Goal: Task Accomplishment & Management: Manage account settings

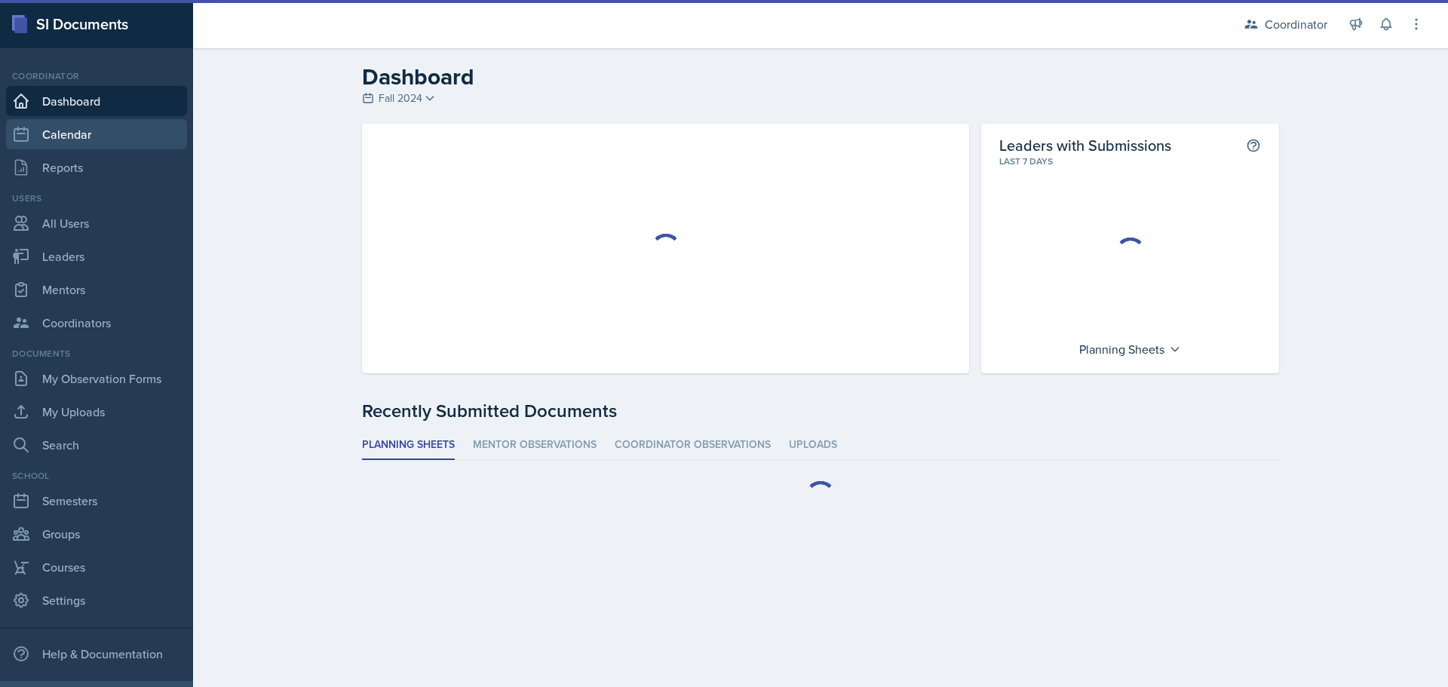
click at [74, 135] on link "Calendar" at bounding box center [96, 134] width 181 height 30
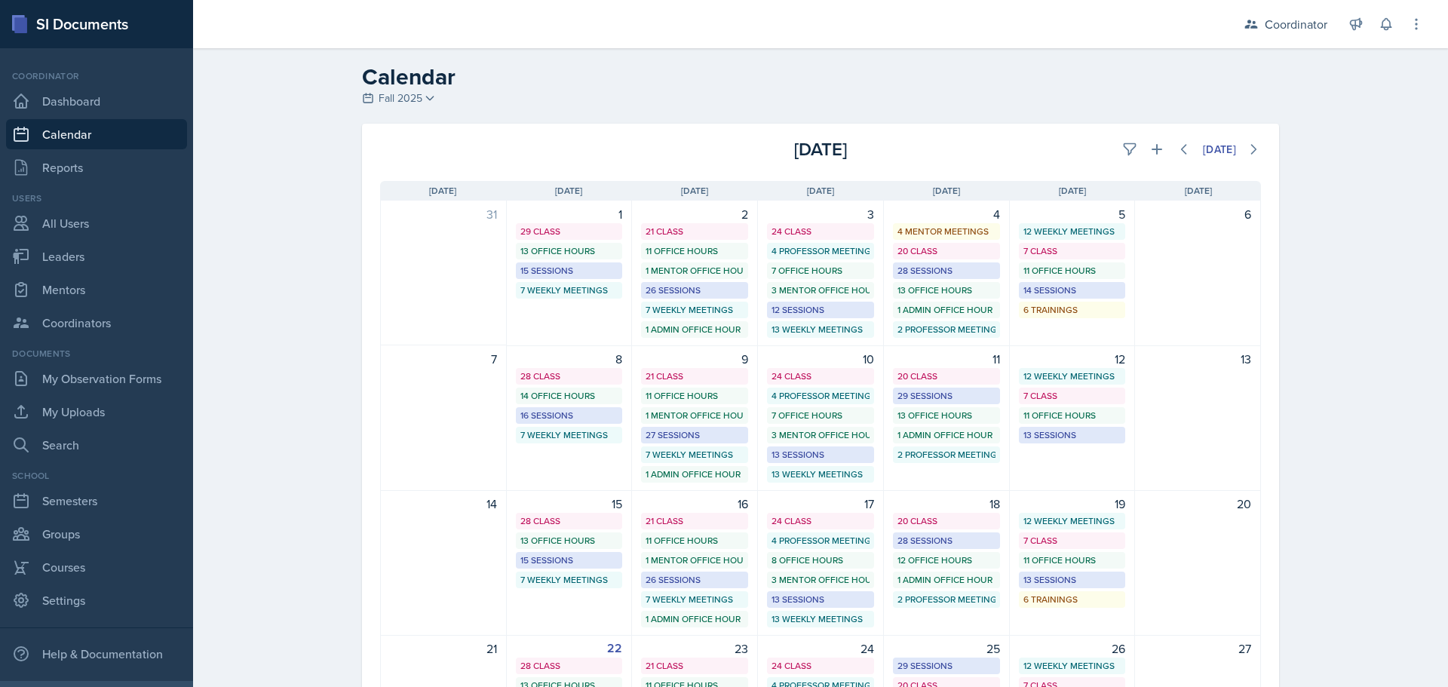
click at [1111, 137] on div "[DATE]" at bounding box center [1113, 149] width 293 height 27
click at [1120, 137] on button at bounding box center [1129, 149] width 27 height 27
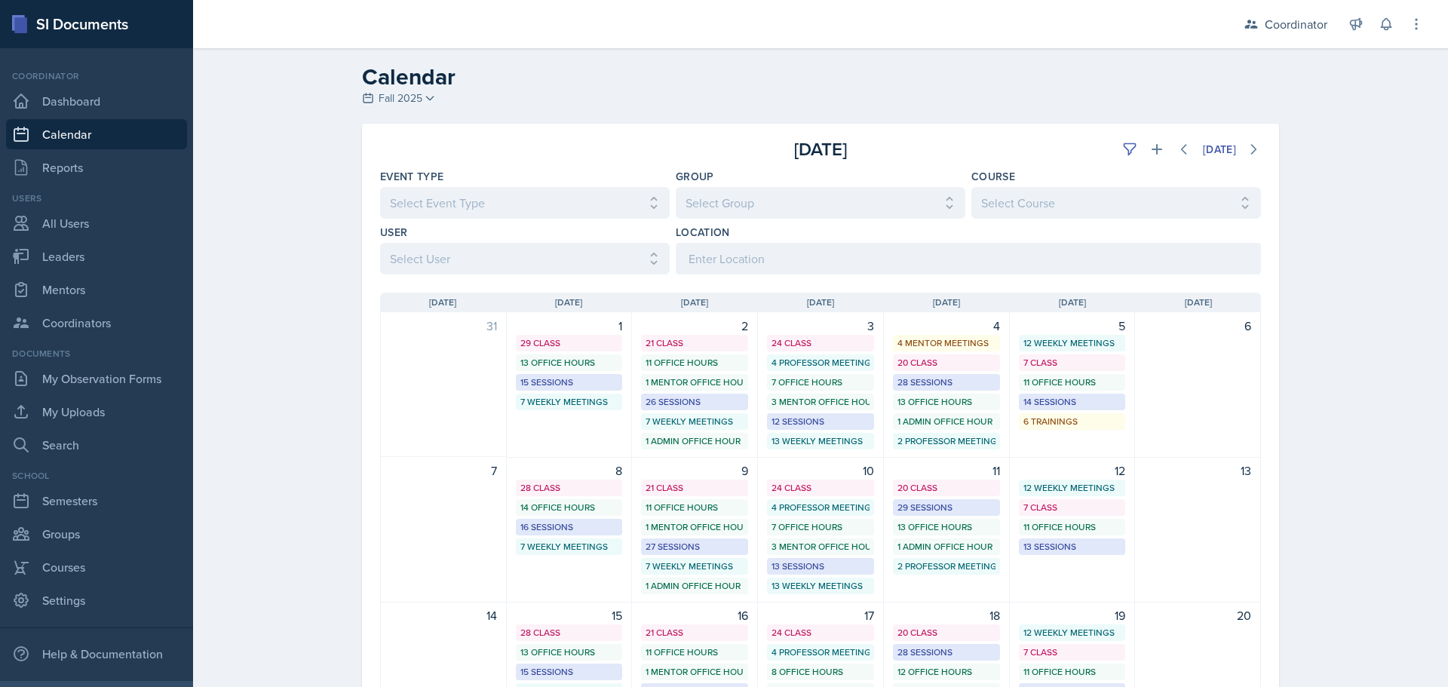
click at [487, 275] on div "Sunday Sun Monday Mon Tuesday Tue Wednesday Wed Thursday Thu Friday Fri Saturda…" at bounding box center [820, 664] width 917 height 780
click at [487, 273] on select "Select User All Adam McDougal Aley Perez Anna McGill Bella Clifton Bram O'Neil …" at bounding box center [525, 259] width 290 height 32
select select "534eb603-9bb9-48b2-8101-ad6bf05d70e0"
click at [380, 243] on select "Select User All Adam McDougal Aley Perez Anna McGill Bella Clifton Bram O'Neil …" at bounding box center [525, 259] width 290 height 32
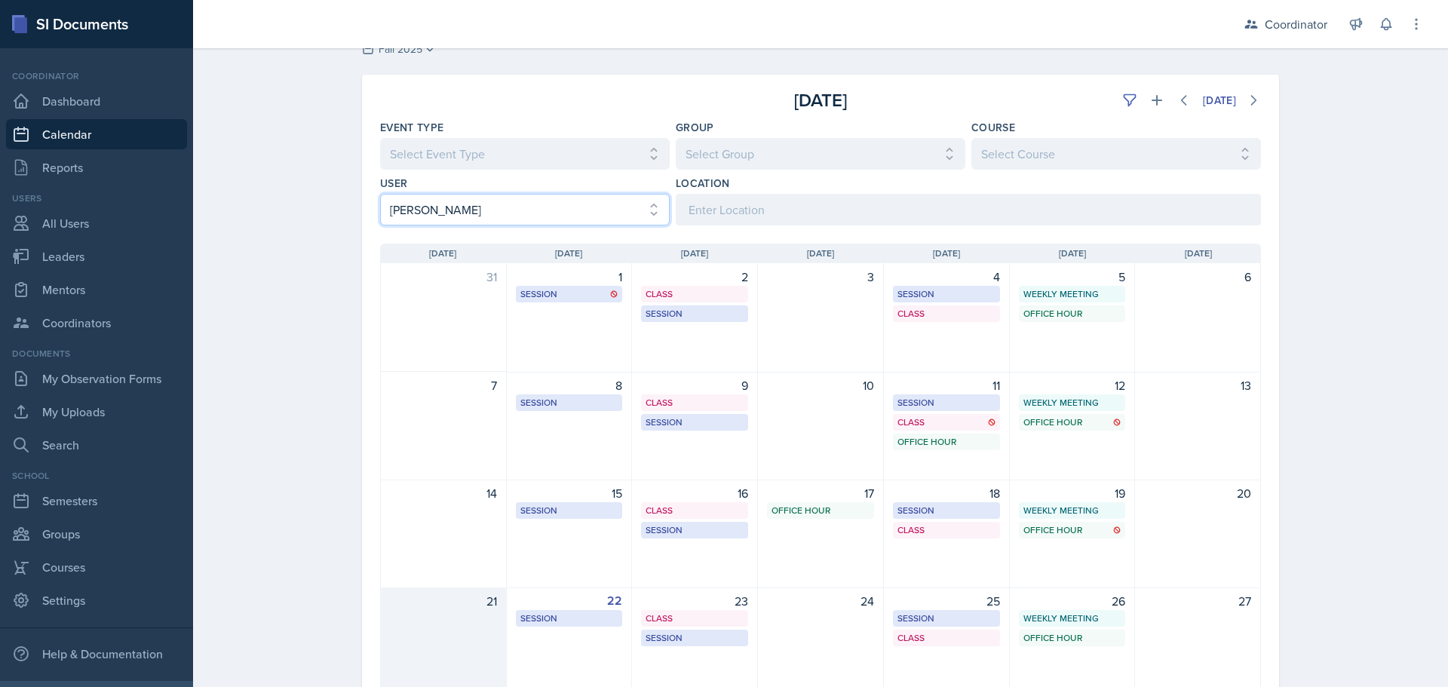
scroll to position [75, 0]
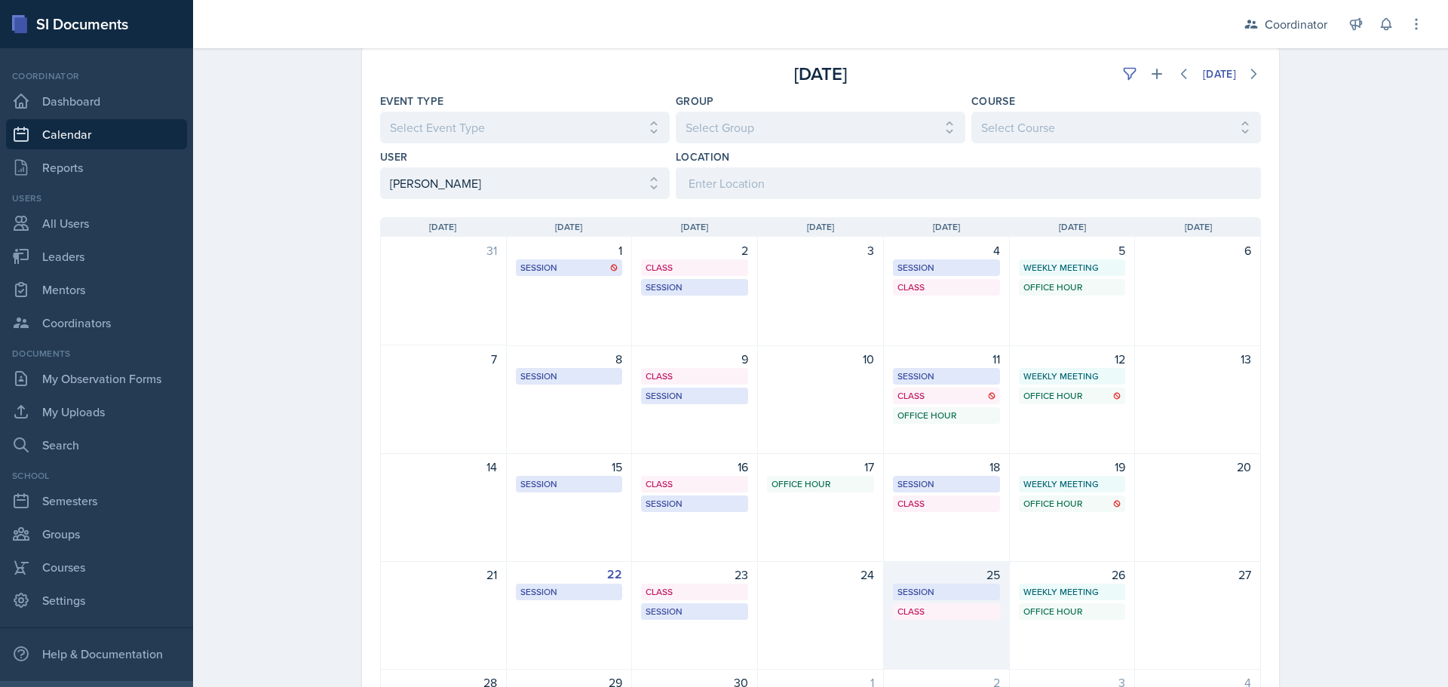
click at [930, 649] on div "25 Session OKT N326 8:30 AM - 9:30 AM Class OKT S105 9:40 AM - 11:00 AM" at bounding box center [947, 615] width 126 height 109
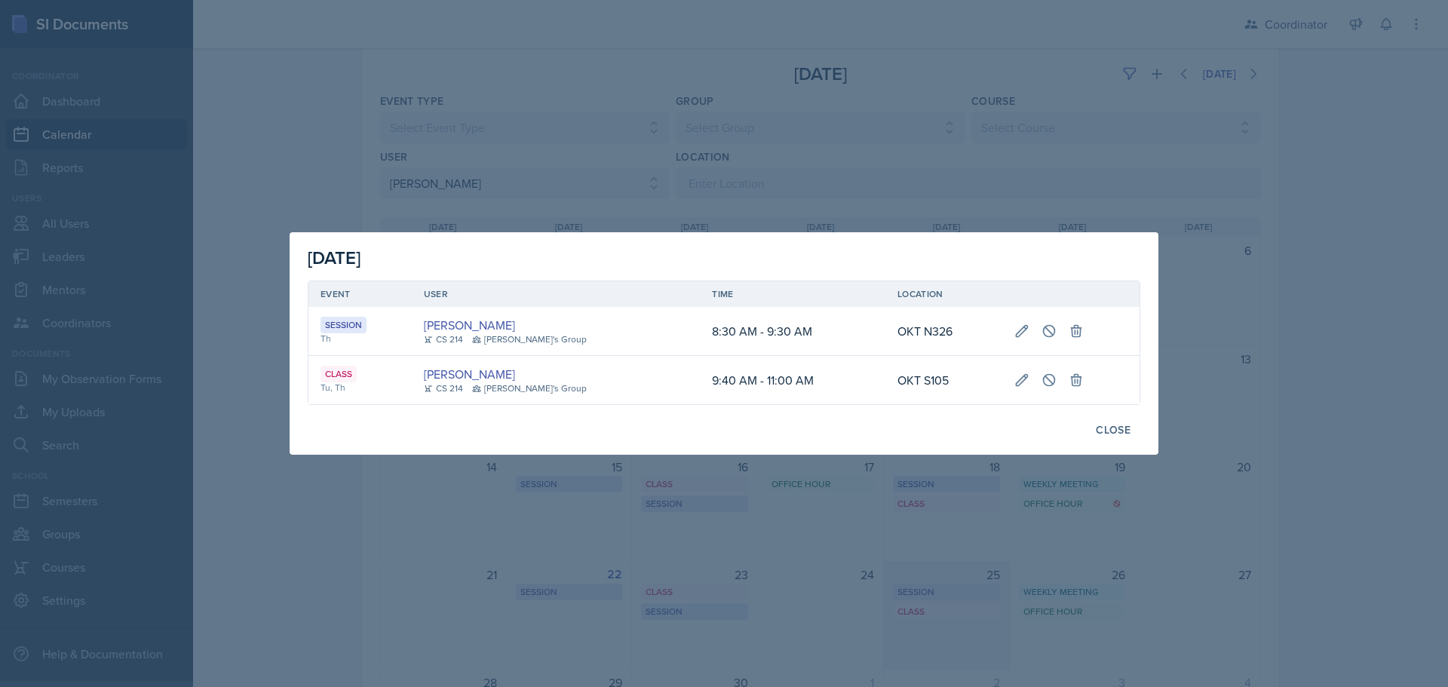
click at [930, 649] on div at bounding box center [724, 343] width 1448 height 687
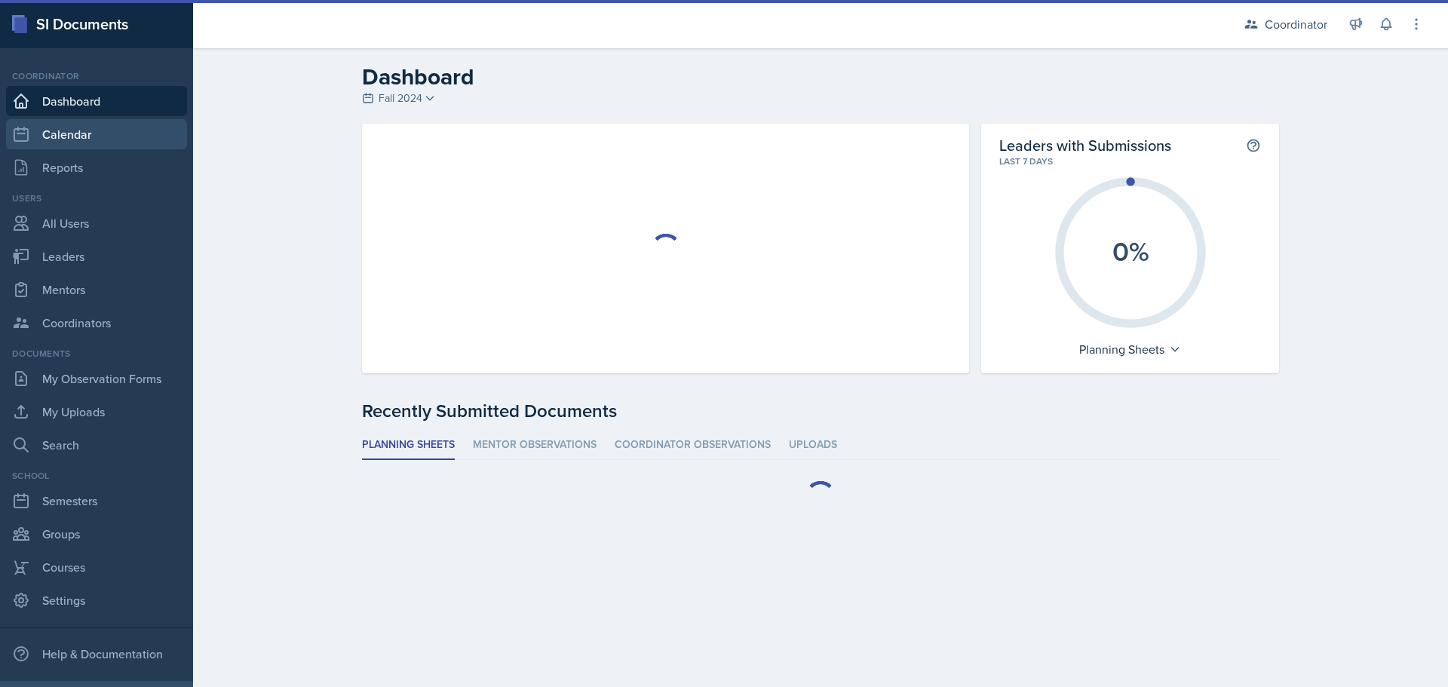
click at [69, 143] on link "Calendar" at bounding box center [96, 134] width 181 height 30
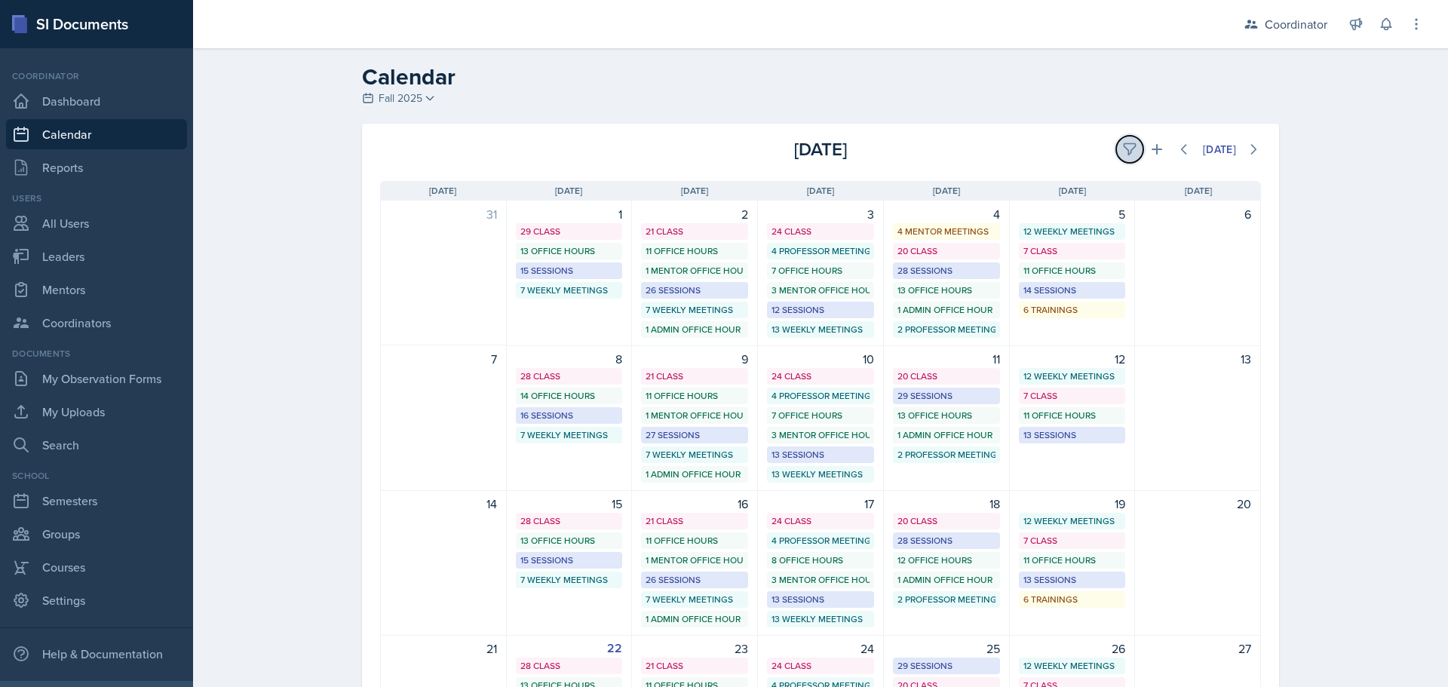
click at [1124, 157] on button at bounding box center [1129, 149] width 27 height 27
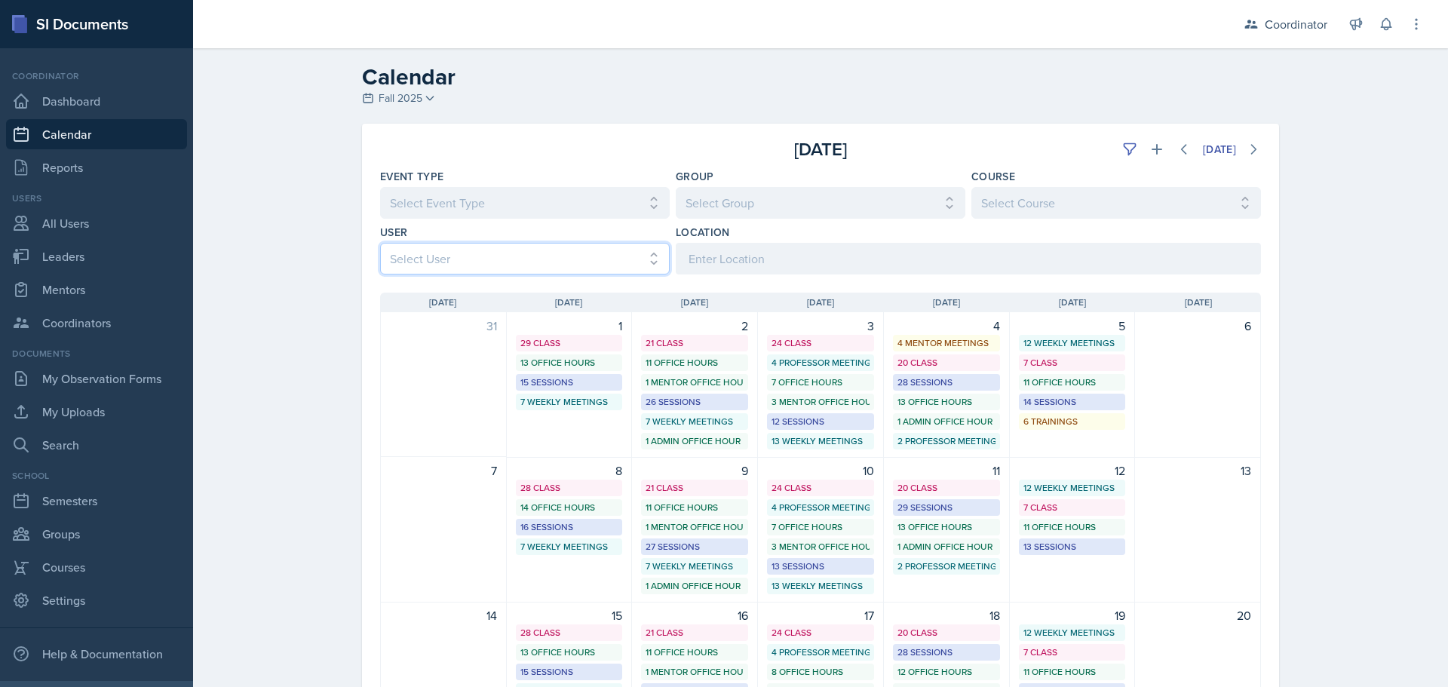
click at [456, 258] on select "Select User All Adam McDougal Aley Perez Anna McGill Bella Clifton Bram O'Neil …" at bounding box center [525, 259] width 290 height 32
select select "ac46c631-71ac-4d39-a4fd-f2d8046ab2f5"
click at [380, 243] on select "Select User All Adam McDougal Aley Perez Anna McGill Bella Clifton Bram O'Neil …" at bounding box center [525, 259] width 290 height 32
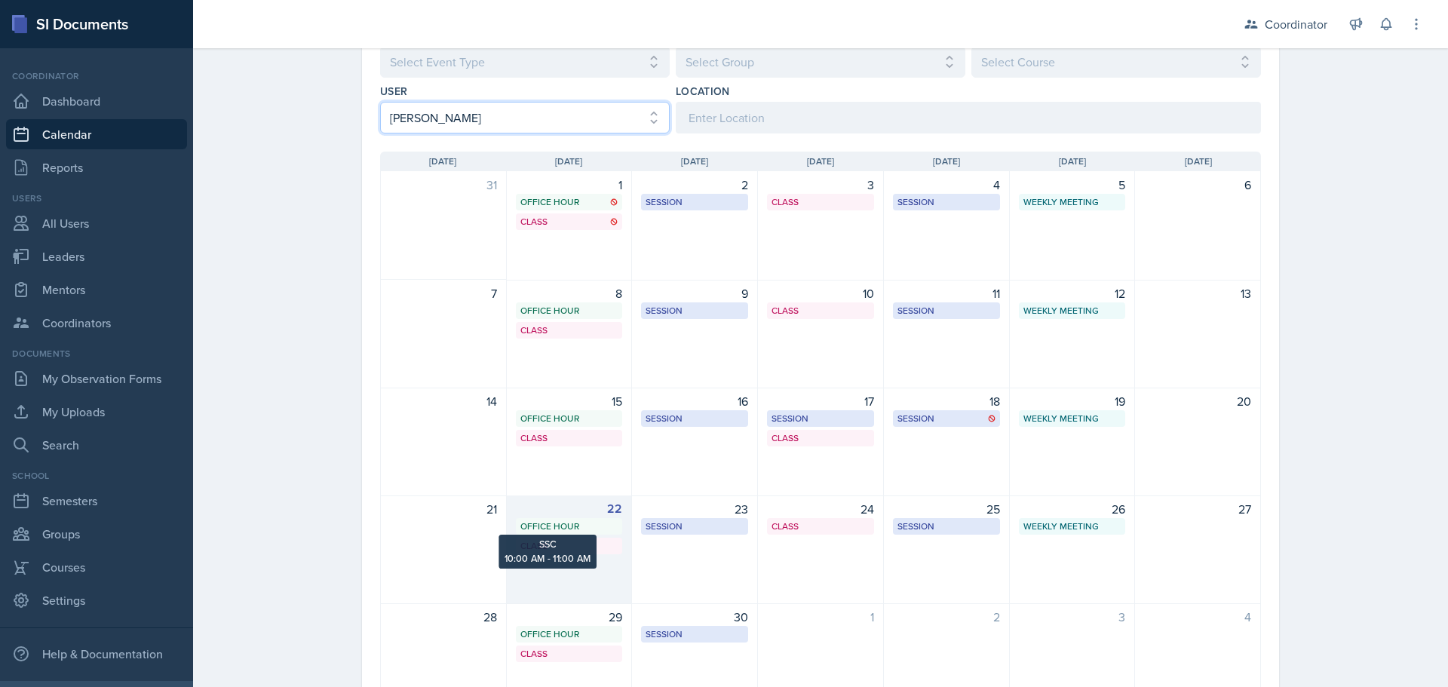
scroll to position [220, 0]
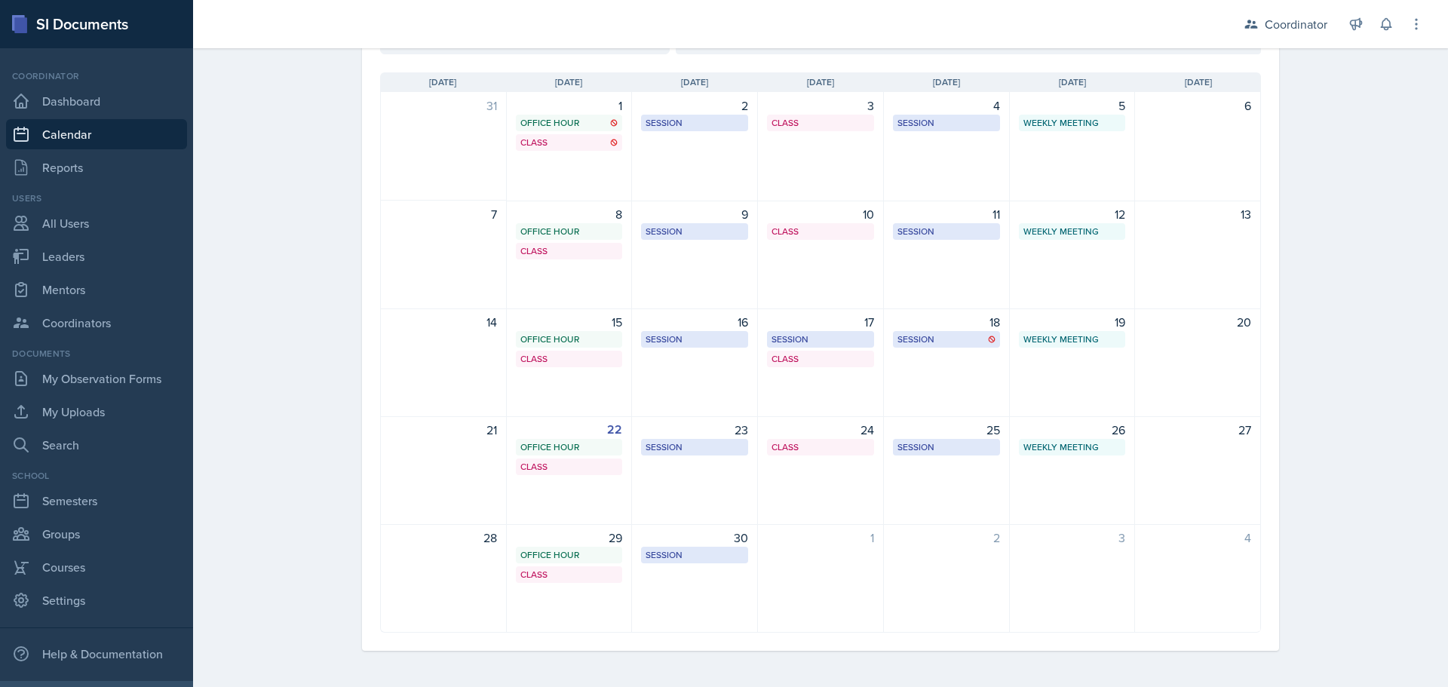
click at [1071, 385] on div "19 Weekly Meeting SSC 9:30 AM - 10:30 AM" at bounding box center [1073, 362] width 126 height 109
